Goal: Task Accomplishment & Management: Manage account settings

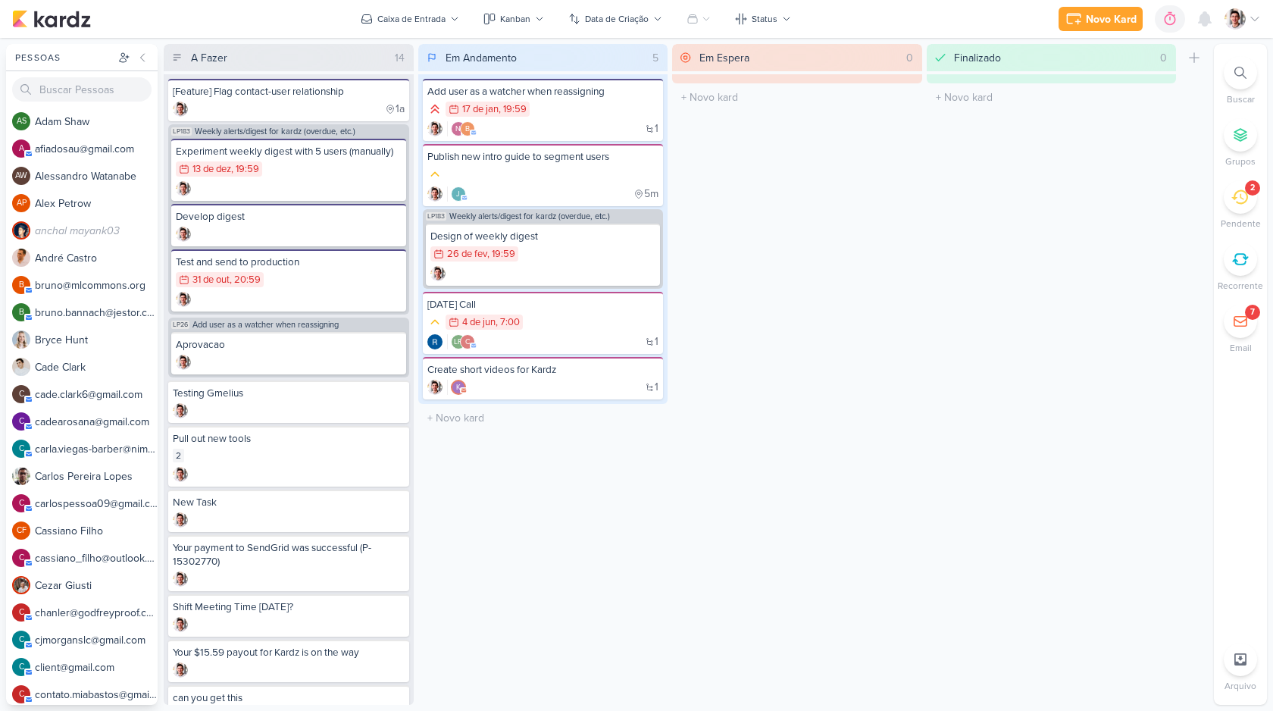
click at [1243, 26] on div at bounding box center [1242, 18] width 36 height 21
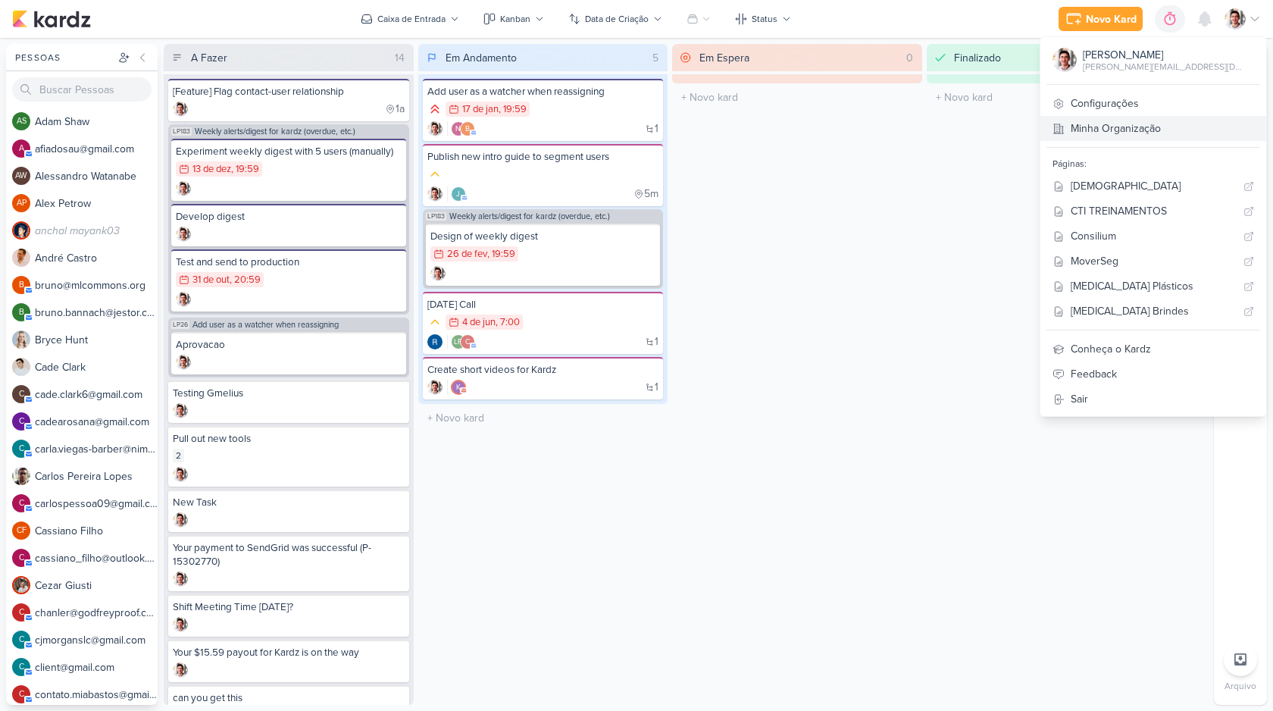
click at [1177, 123] on link "Minha Organização" at bounding box center [1153, 128] width 226 height 25
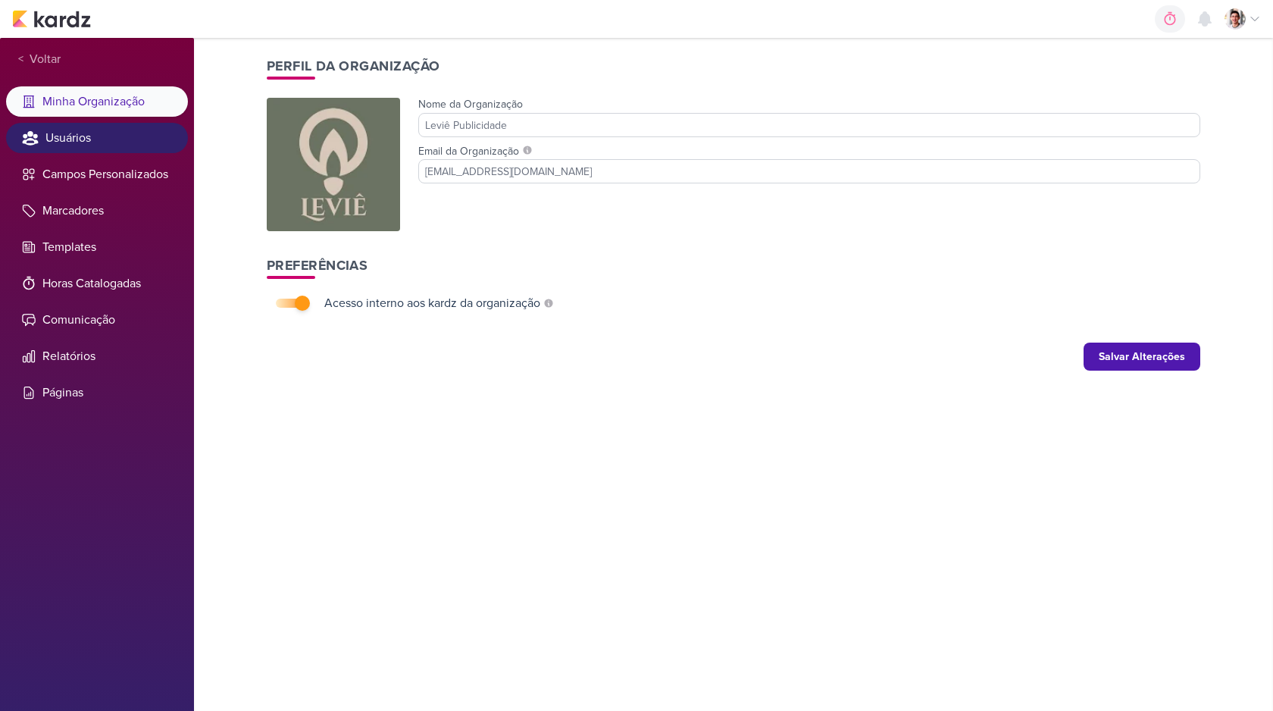
click at [112, 137] on li "Usuários" at bounding box center [97, 138] width 182 height 30
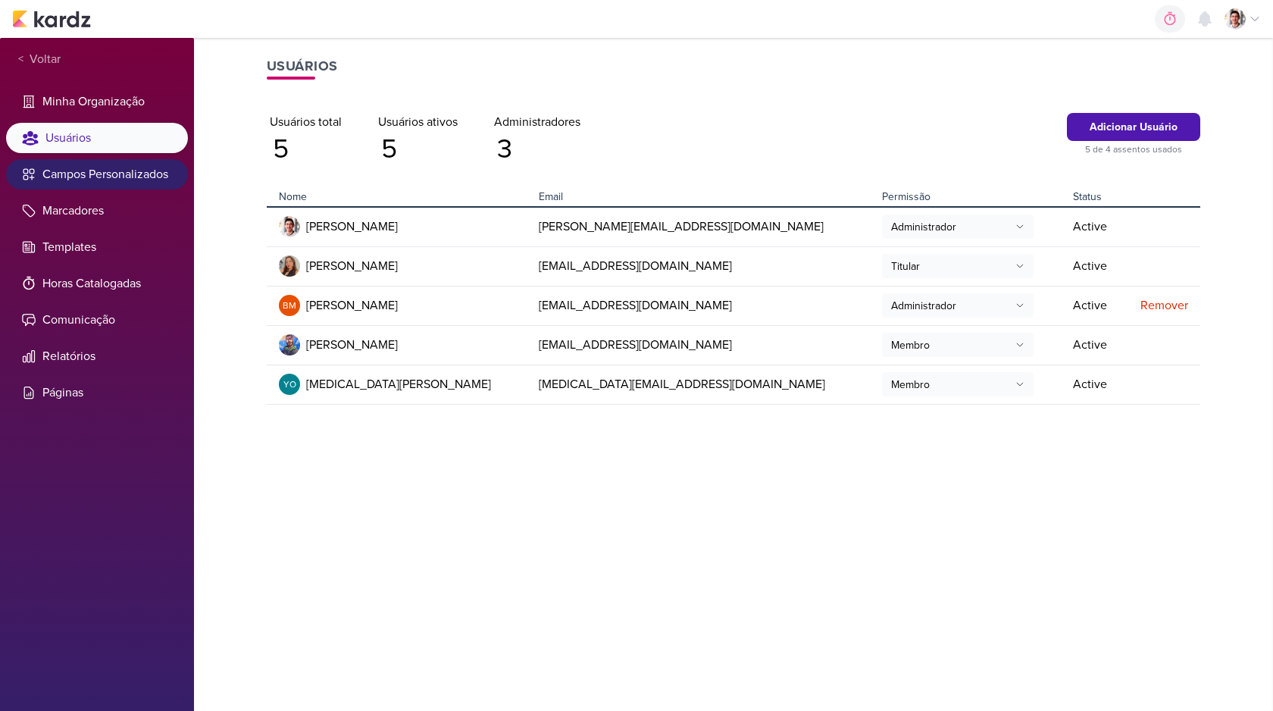
click at [87, 182] on li "Campos Personalizados" at bounding box center [97, 174] width 182 height 30
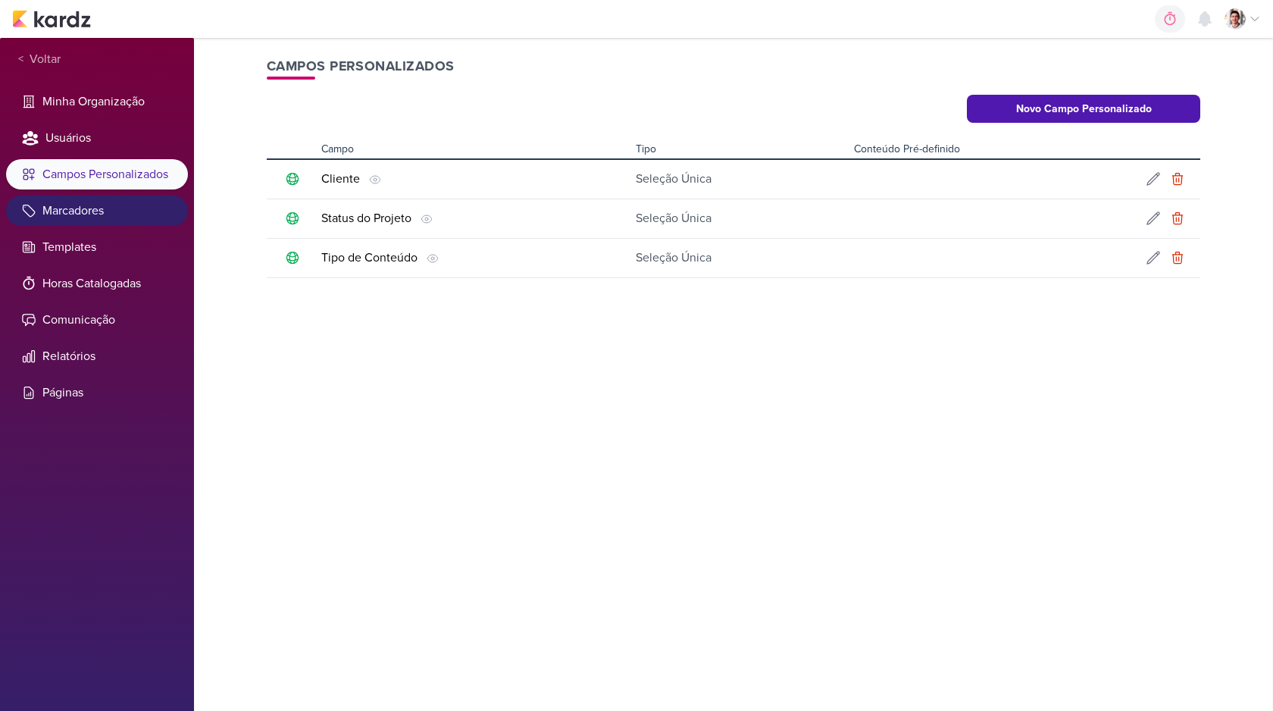
click at [86, 220] on li "Marcadores" at bounding box center [97, 210] width 182 height 30
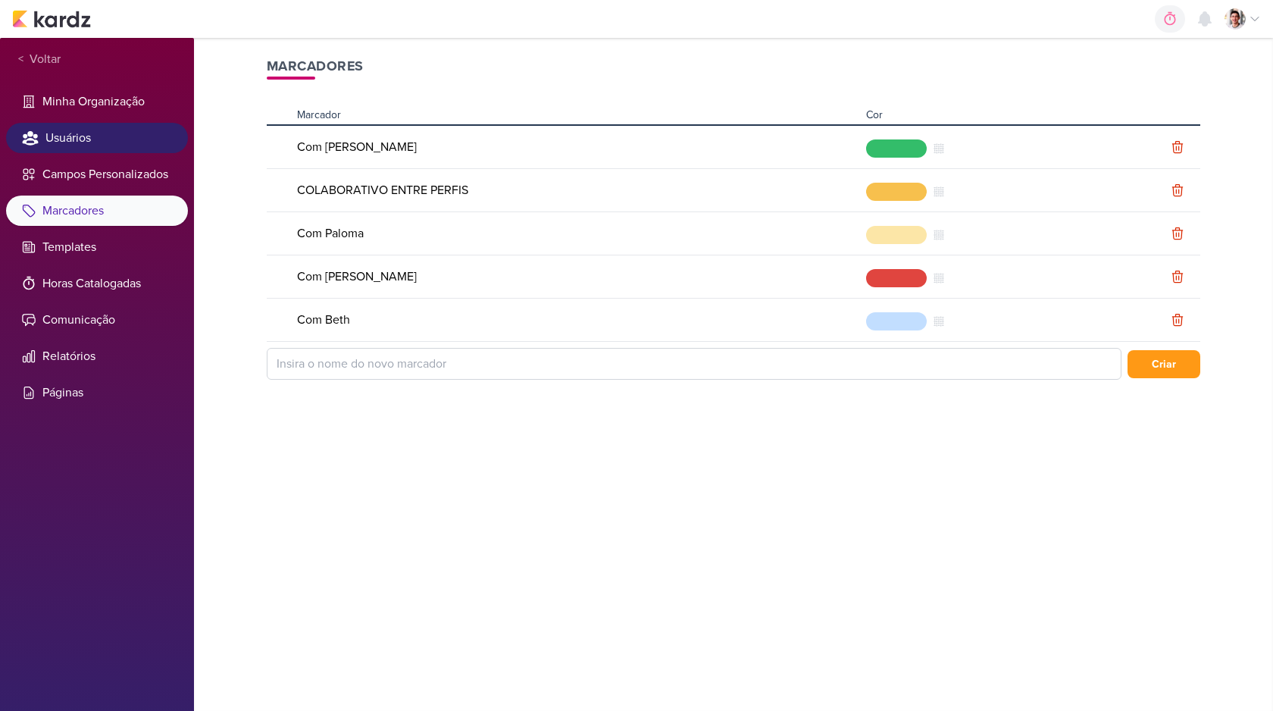
click at [92, 132] on li "Usuários" at bounding box center [97, 138] width 182 height 30
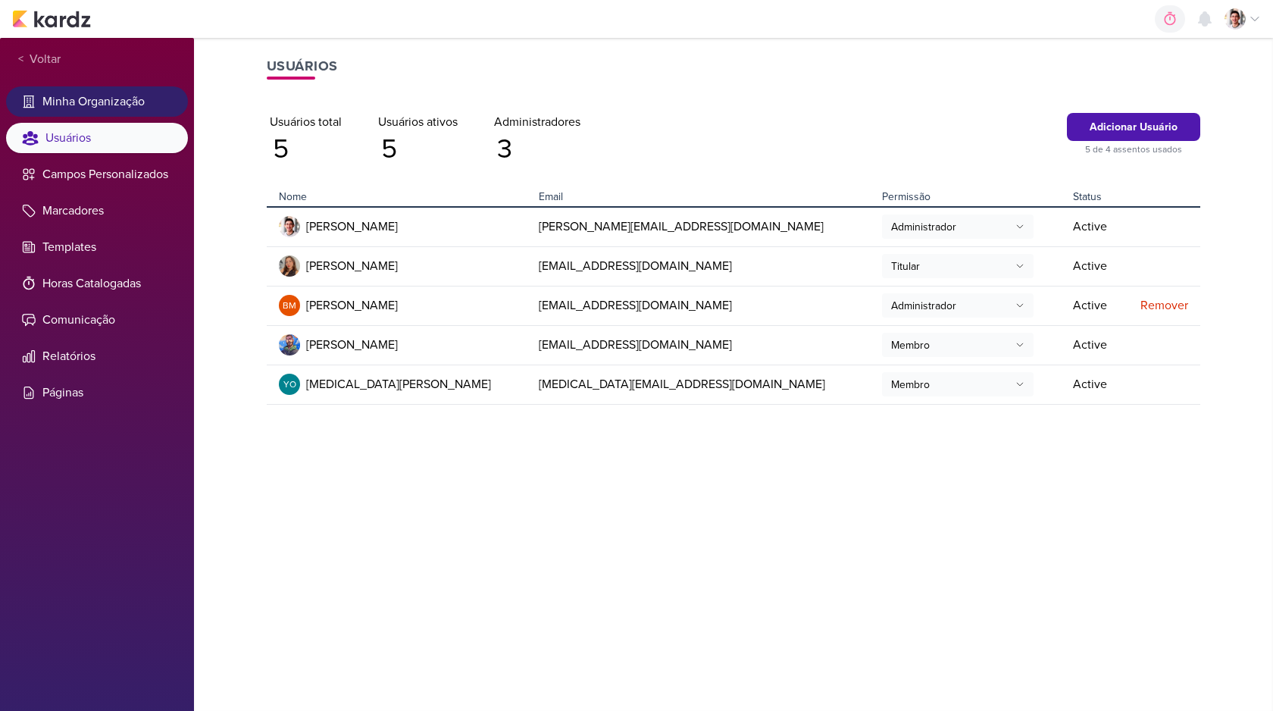
click at [107, 92] on li "Minha Organização" at bounding box center [97, 101] width 182 height 30
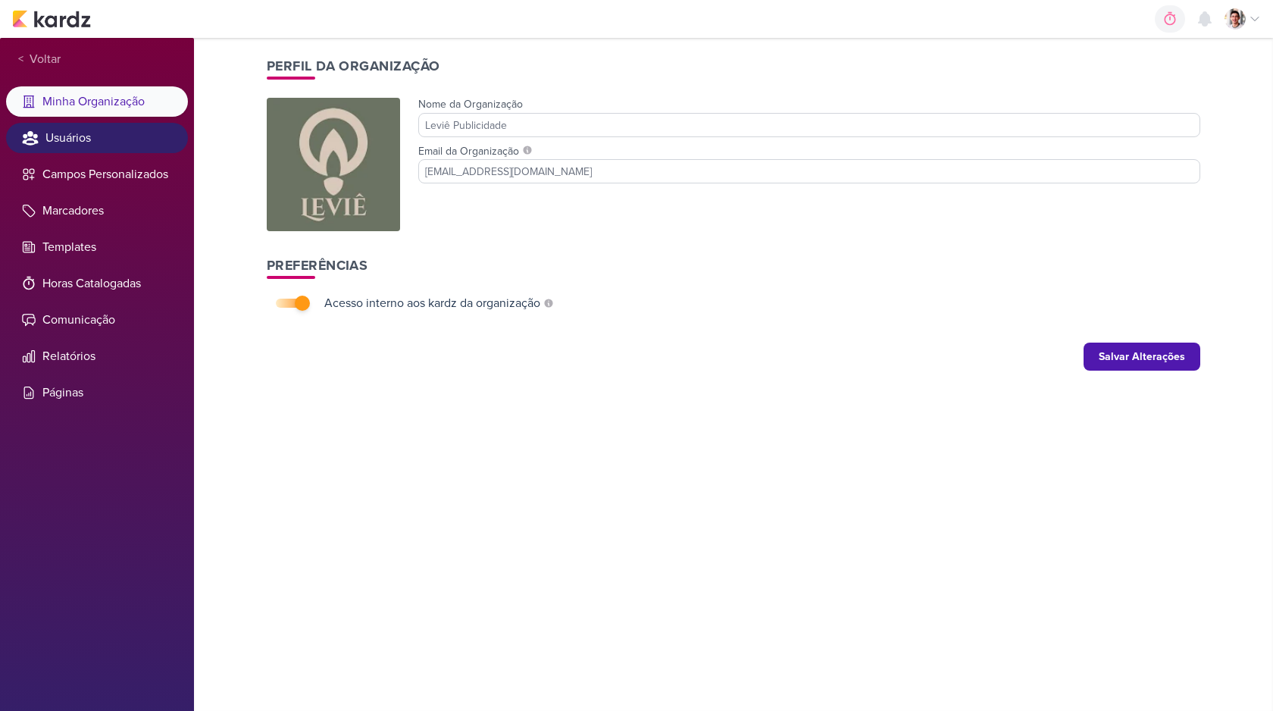
click at [77, 126] on li "Usuários" at bounding box center [97, 138] width 182 height 30
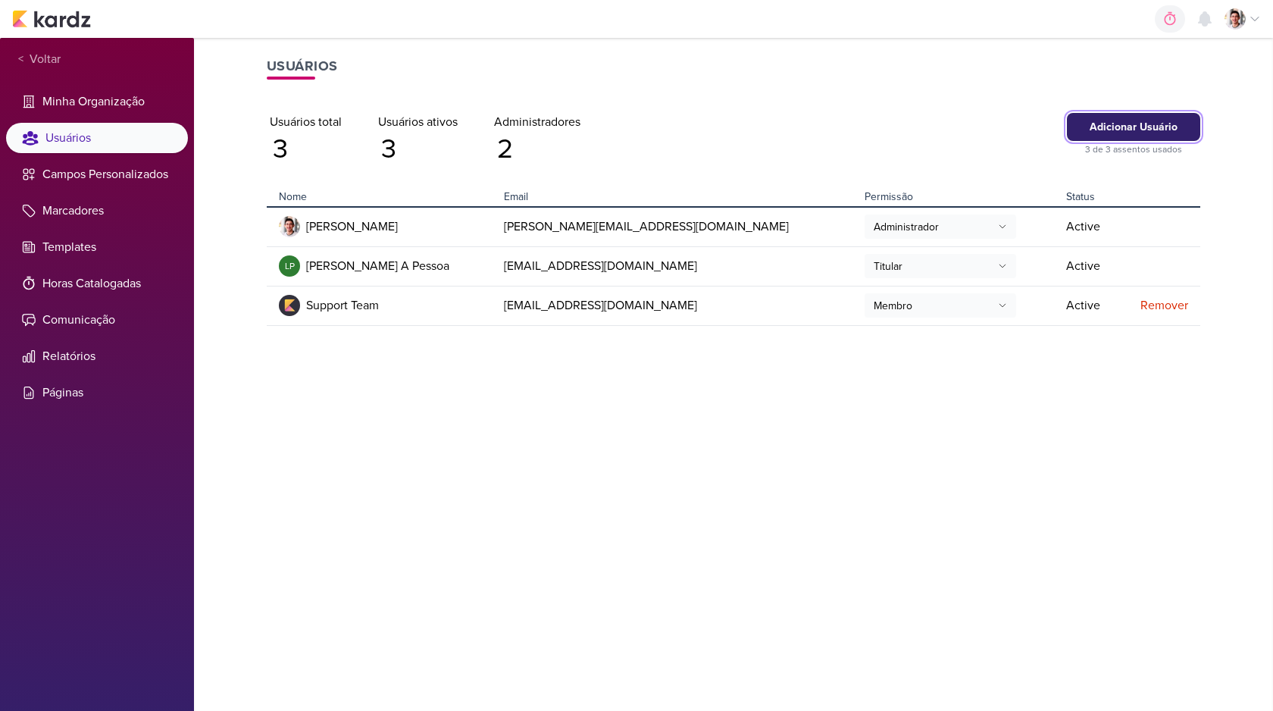
click at [1135, 128] on button "Adicionar Usuário" at bounding box center [1133, 127] width 133 height 28
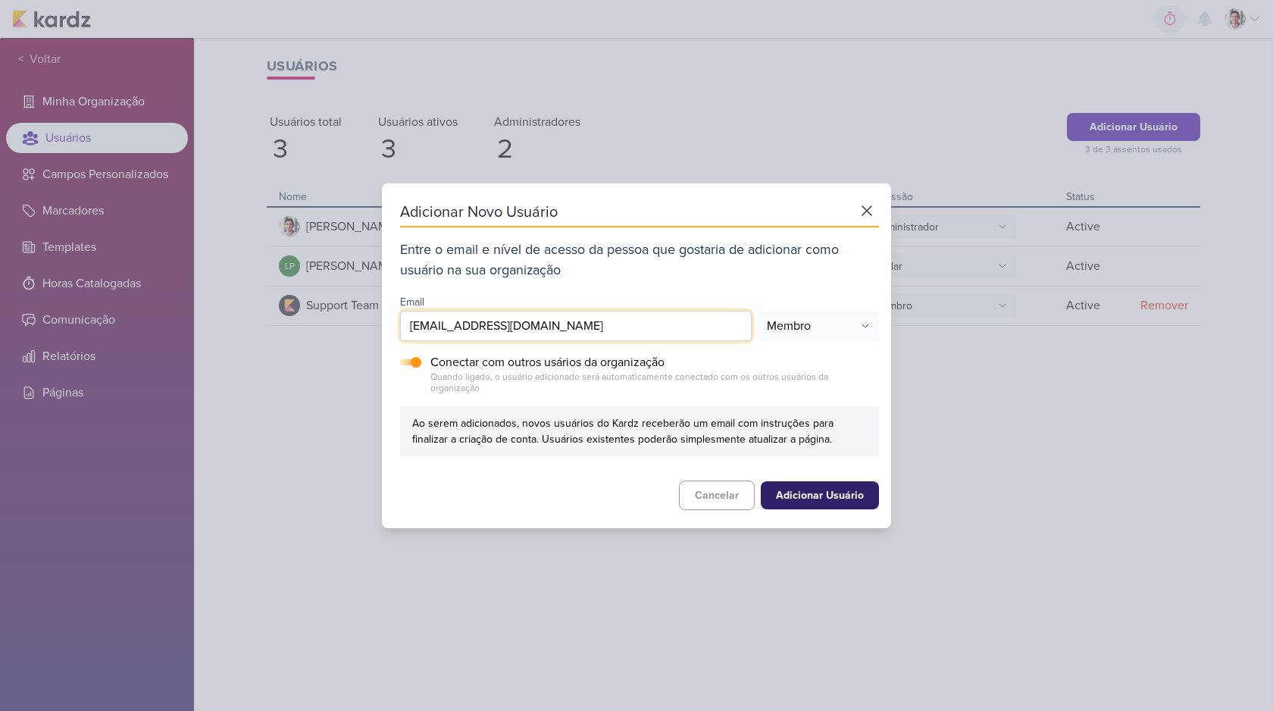
type input "test@gmail.com"
click at [815, 489] on button "Adicionar Usuário" at bounding box center [820, 495] width 118 height 28
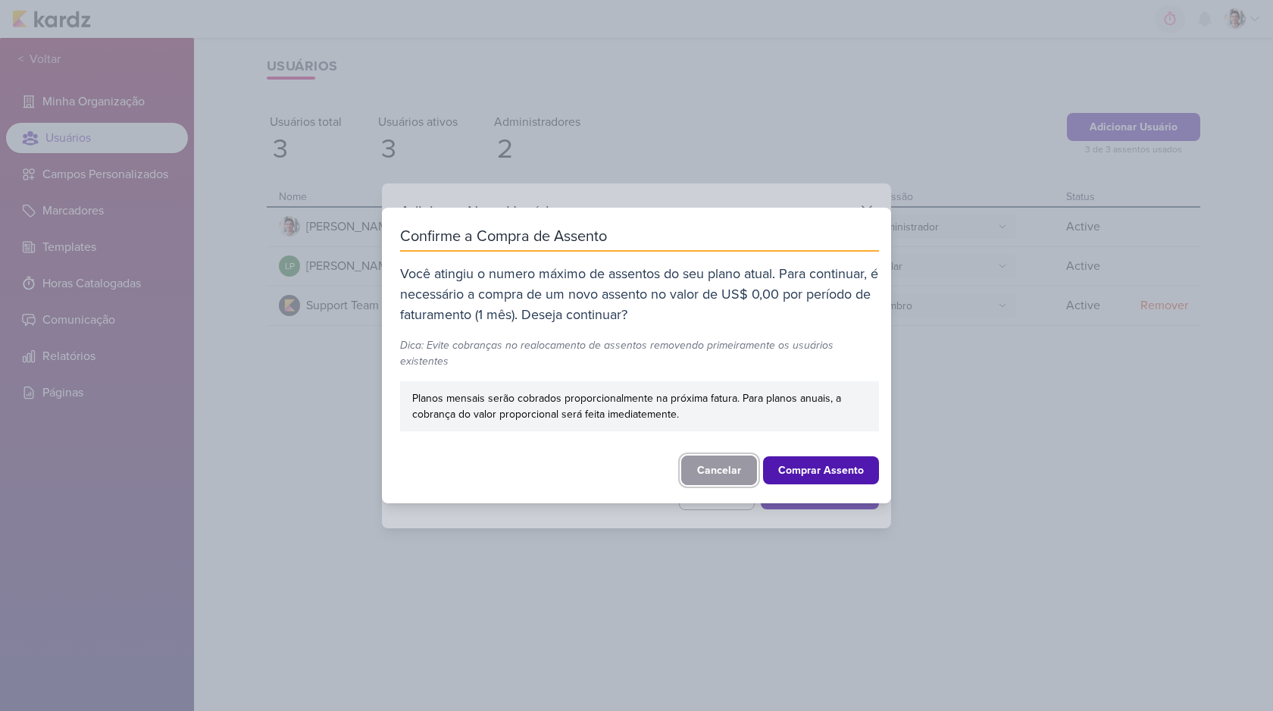
click at [699, 475] on button "Cancelar" at bounding box center [719, 470] width 76 height 30
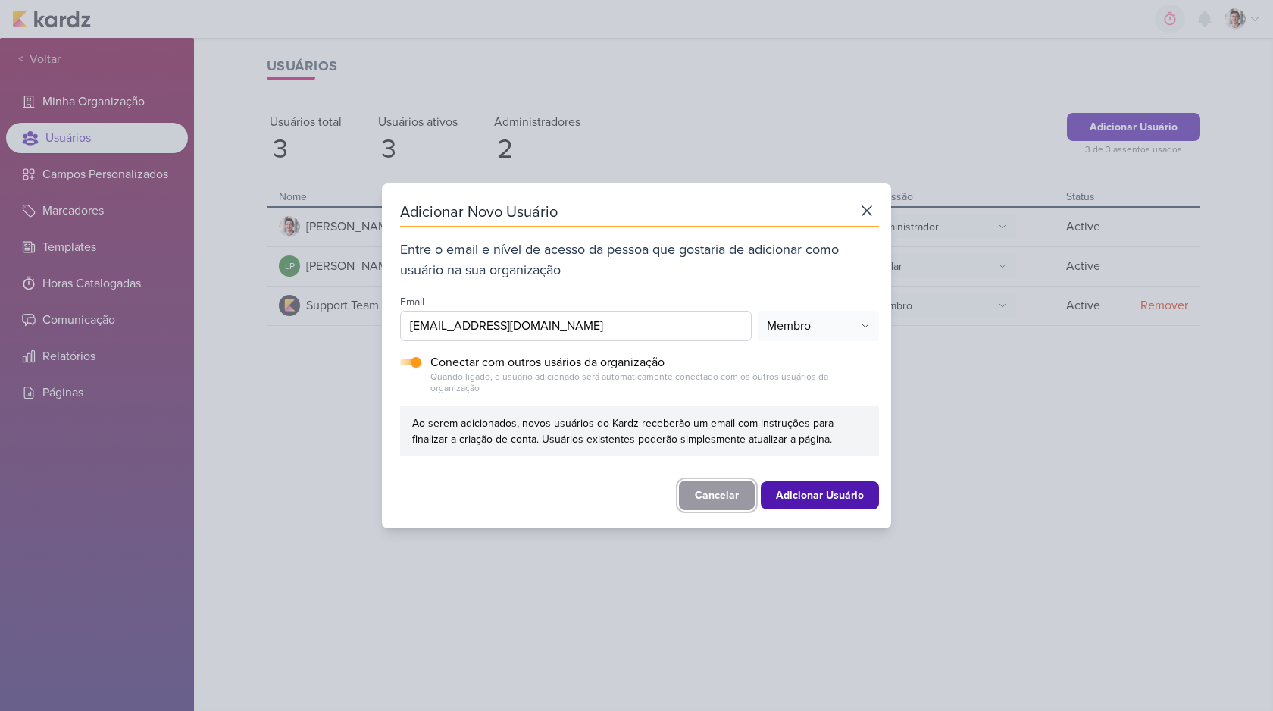
click at [699, 480] on button "Cancelar" at bounding box center [717, 495] width 76 height 30
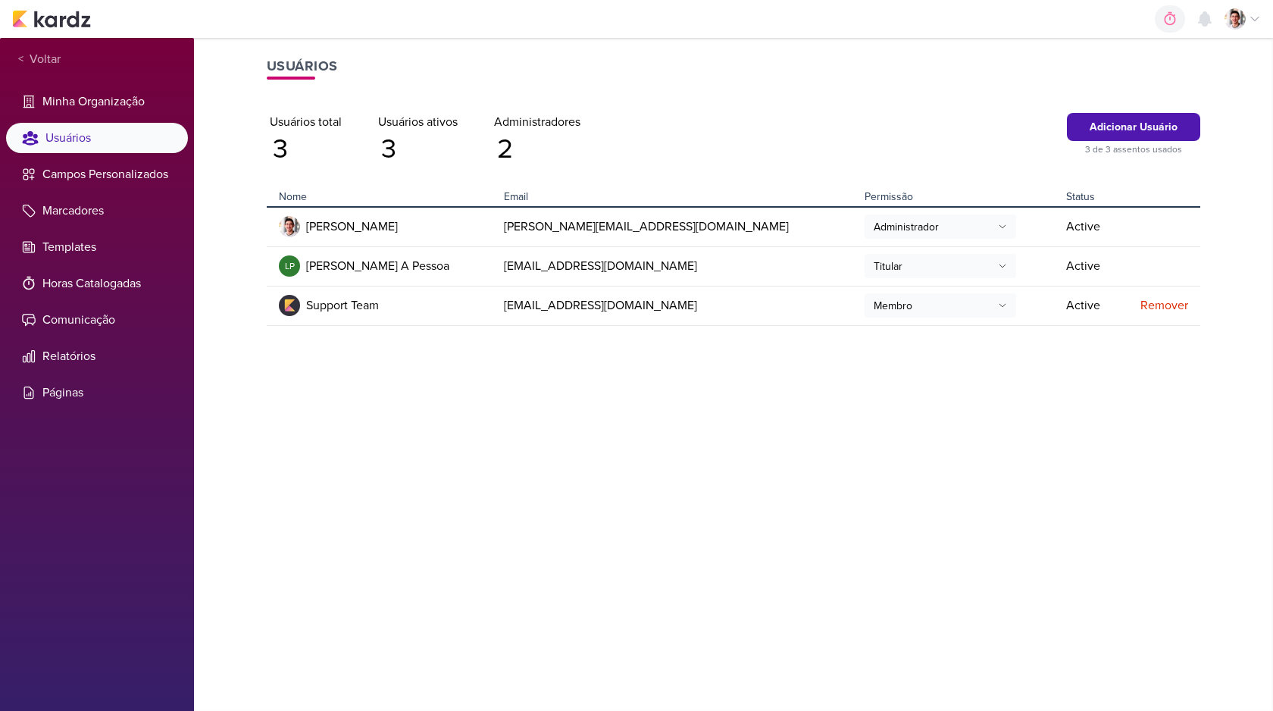
click at [85, 133] on li "Usuários" at bounding box center [97, 138] width 182 height 30
click at [61, 71] on div "< Voltar" at bounding box center [97, 59] width 182 height 30
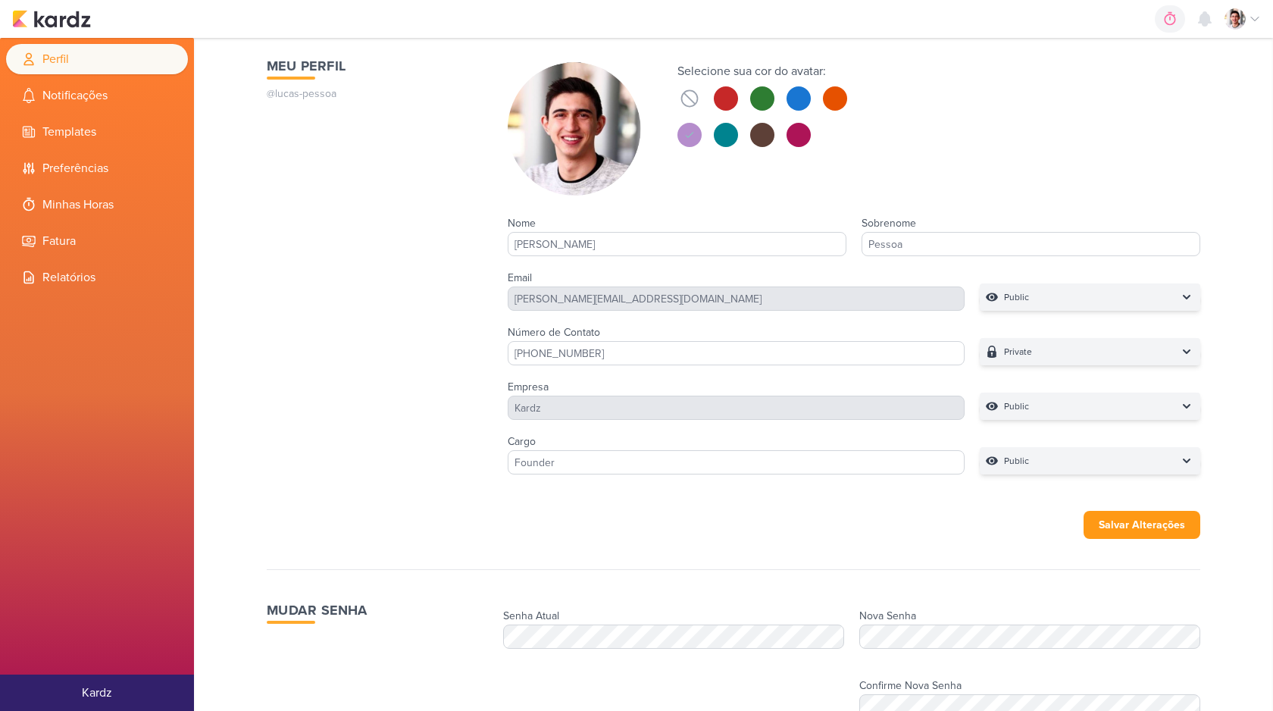
click at [68, 34] on div "0h0m Sessão desligada... Hoje 0h0m Semana 0h0m Mês 0h0m Nenhuma Sessão 00" at bounding box center [636, 19] width 1249 height 38
click at [73, 29] on div "0h0m Sessão desligada... Hoje 0h0m Semana 0h0m Mês 0h0m Nenhuma Sessão 00" at bounding box center [636, 19] width 1249 height 38
click at [69, 23] on img at bounding box center [51, 19] width 79 height 18
